Goal: Transaction & Acquisition: Purchase product/service

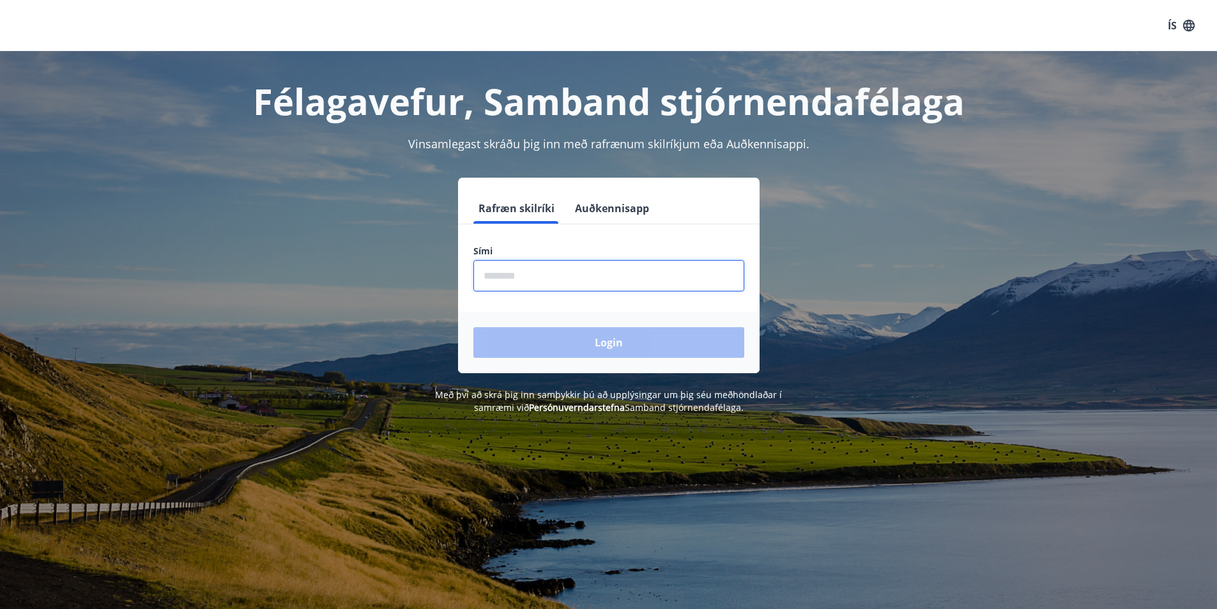
click at [497, 286] on input "phone" at bounding box center [609, 275] width 271 height 31
type input "********"
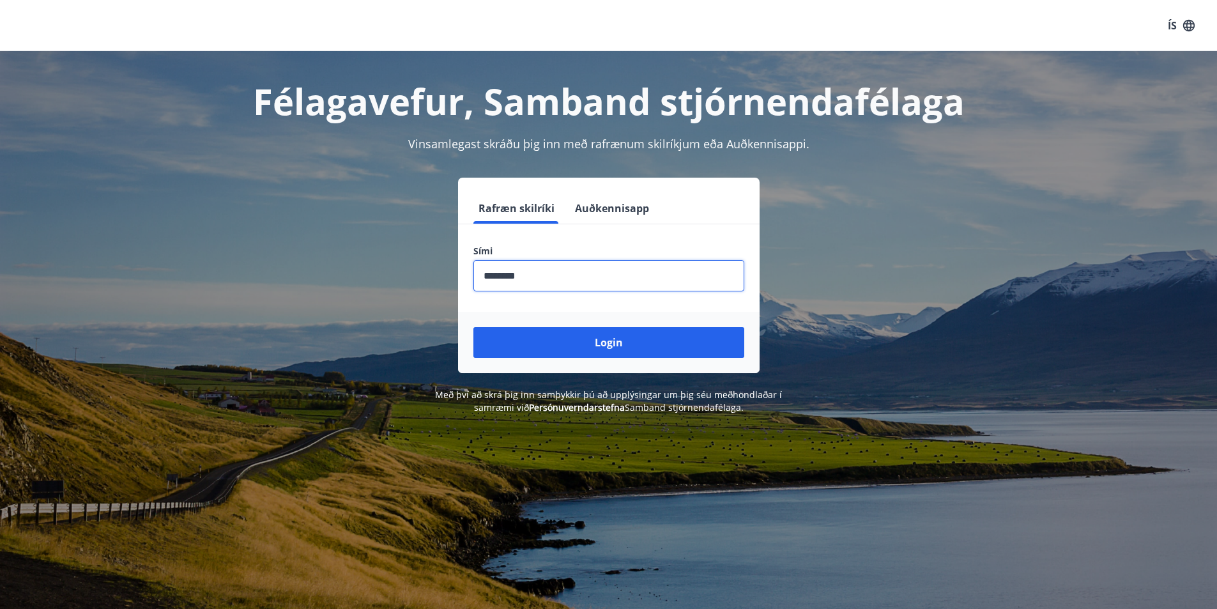
click at [574, 345] on button "Login" at bounding box center [609, 342] width 271 height 31
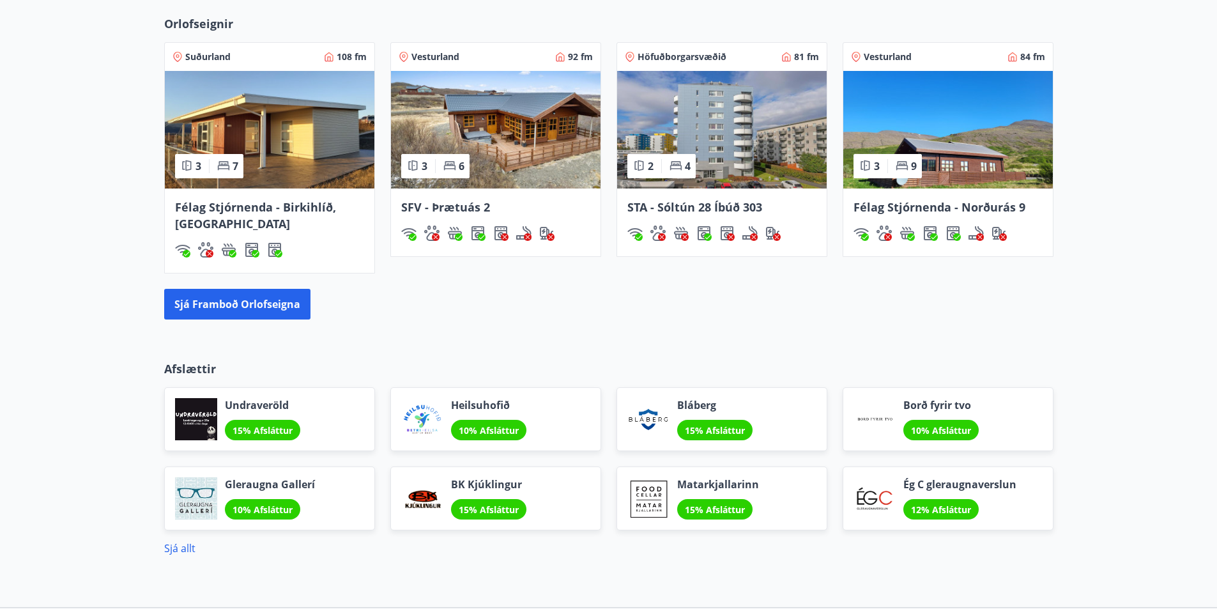
scroll to position [833, 0]
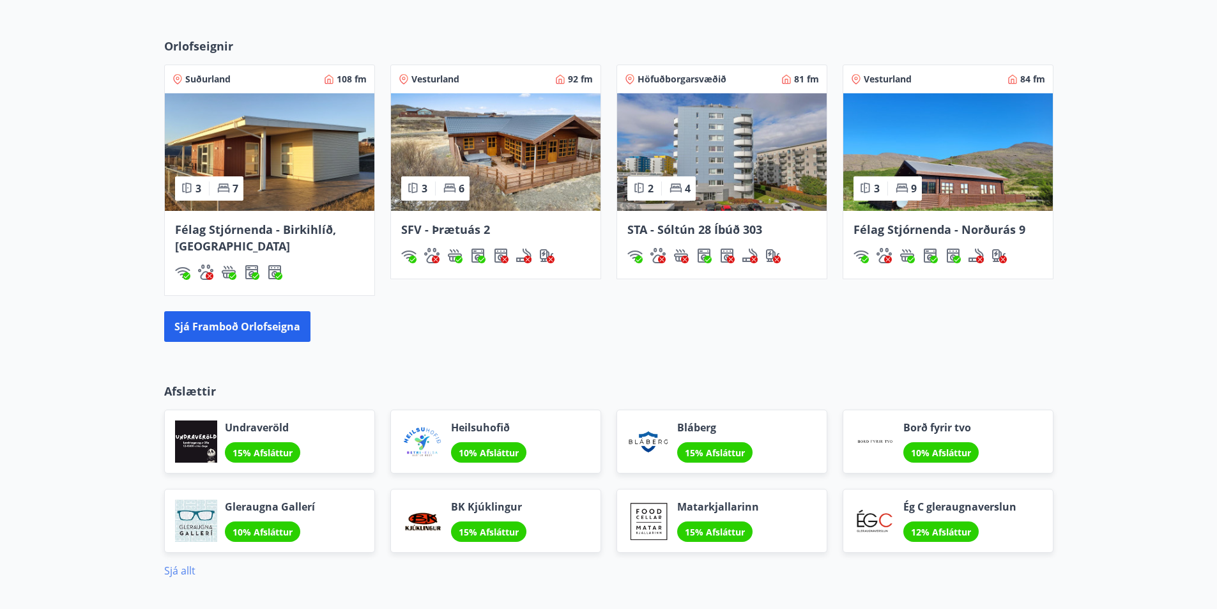
click at [179, 573] on link "Sjá allt" at bounding box center [179, 571] width 31 height 14
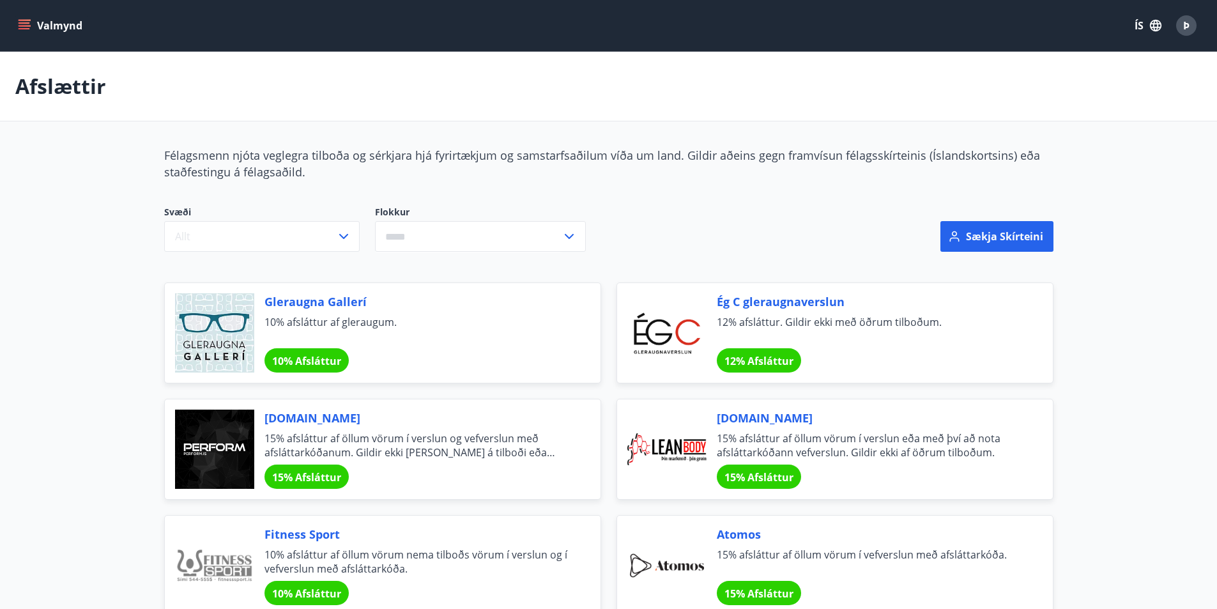
click at [22, 24] on icon "menu" at bounding box center [24, 25] width 13 height 13
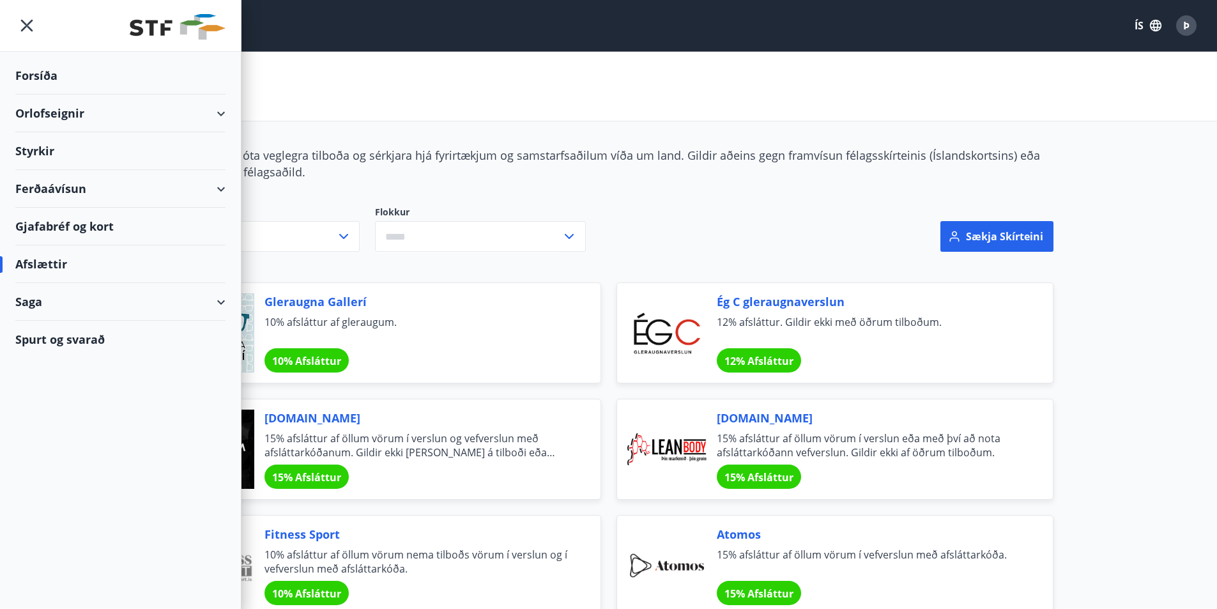
click at [53, 189] on div "Ferðaávísun" at bounding box center [120, 189] width 210 height 38
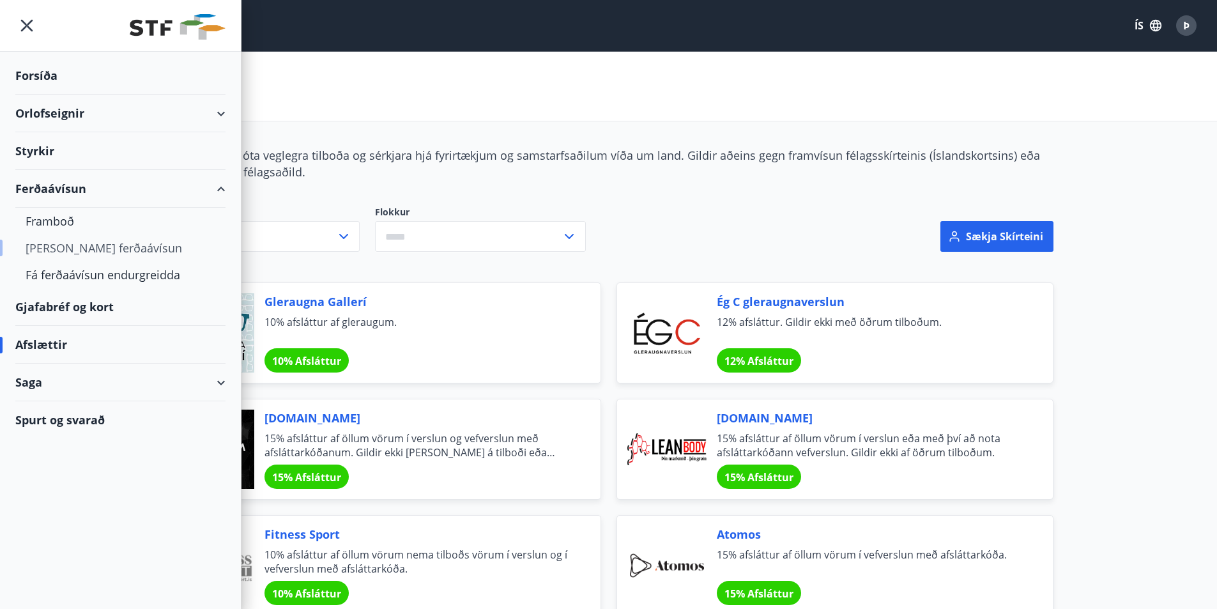
click at [91, 252] on div "Kaupa ferðaávísun" at bounding box center [121, 248] width 190 height 27
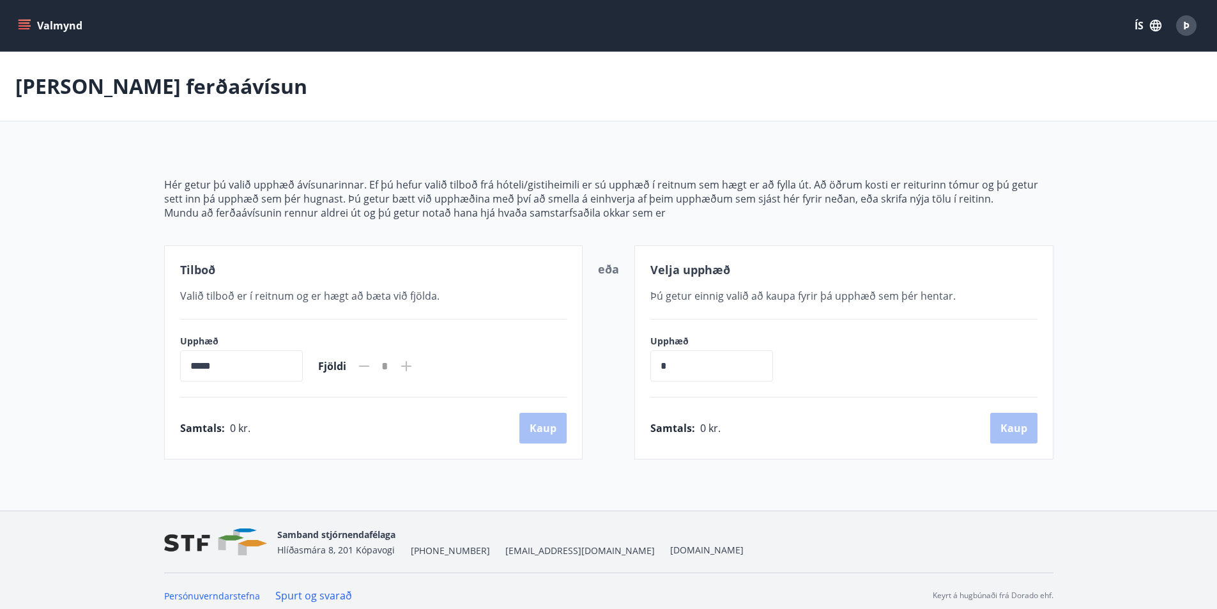
click at [24, 30] on icon "menu" at bounding box center [24, 25] width 13 height 13
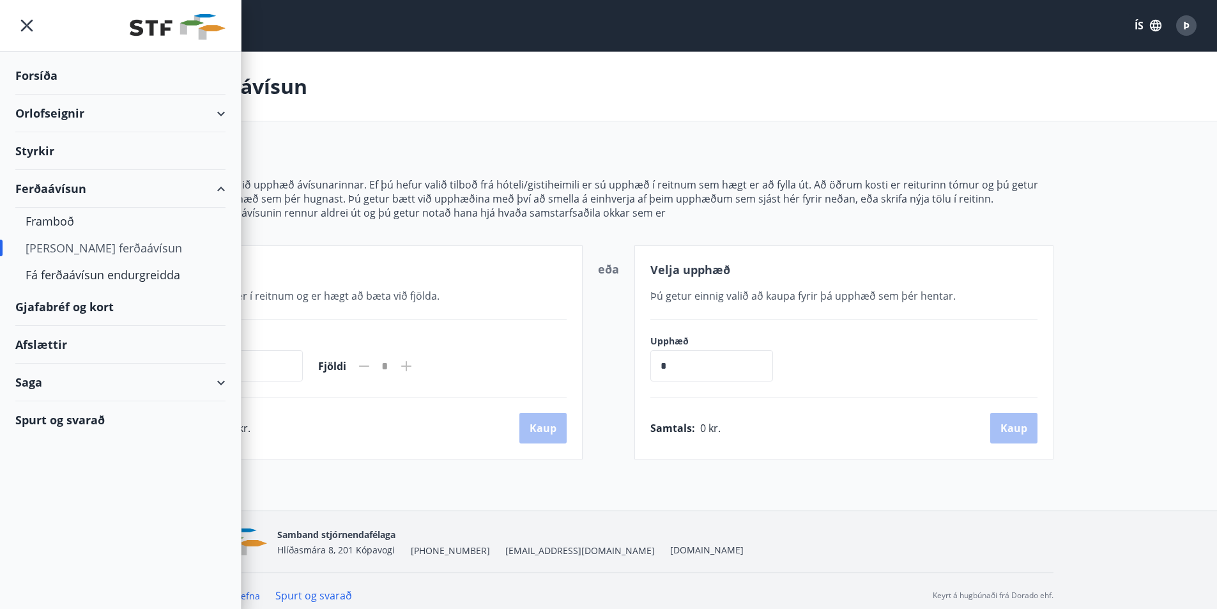
click at [54, 309] on div "Gjafabréf og kort" at bounding box center [120, 307] width 210 height 38
click at [72, 309] on div "Gjafabréf og kort" at bounding box center [120, 307] width 210 height 38
